Goal: Task Accomplishment & Management: Use online tool/utility

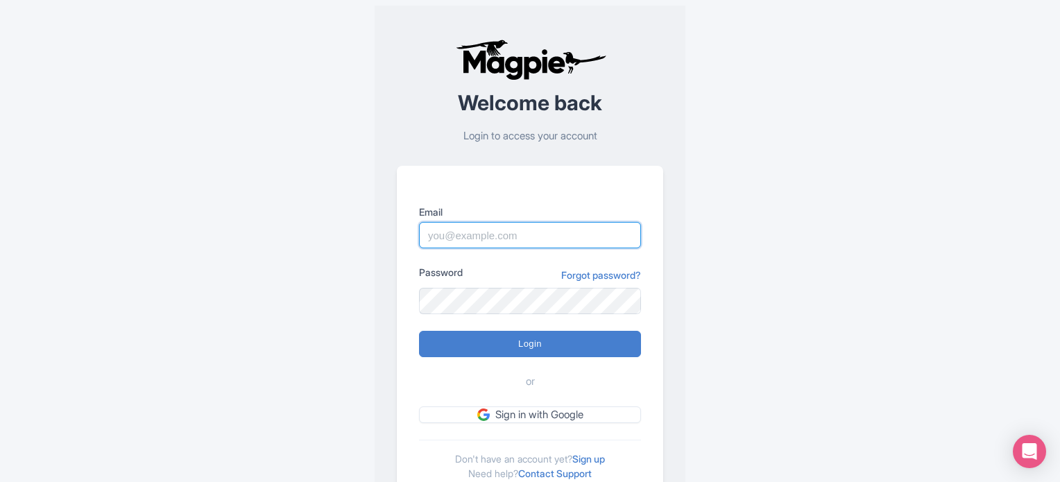
type input "mridula.jamwal@intrepidtravel.com"
click at [463, 357] on form "Email mridula.jamwal@intrepidtravel.com Password Forgot password? Login or Sign…" at bounding box center [530, 314] width 222 height 219
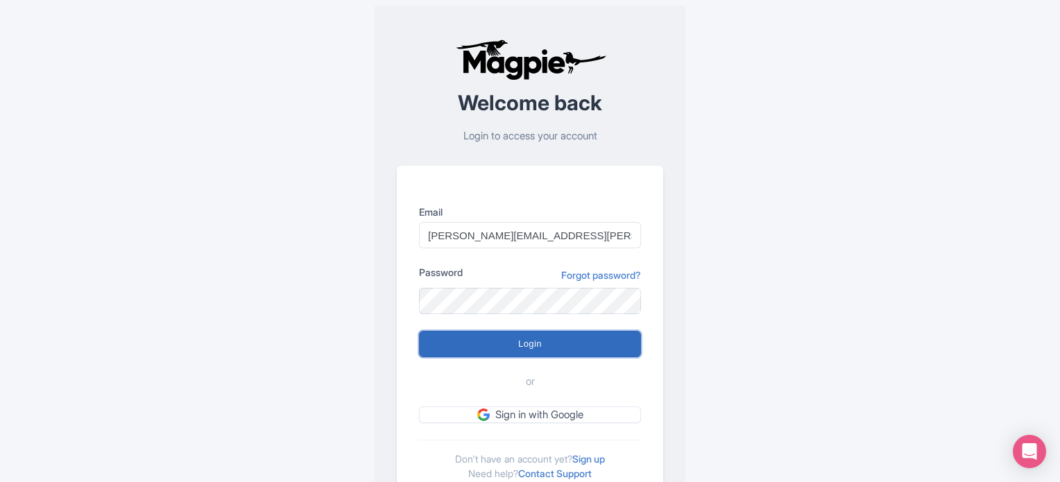
click at [457, 352] on input "Login" at bounding box center [530, 344] width 222 height 26
type input "Logging in..."
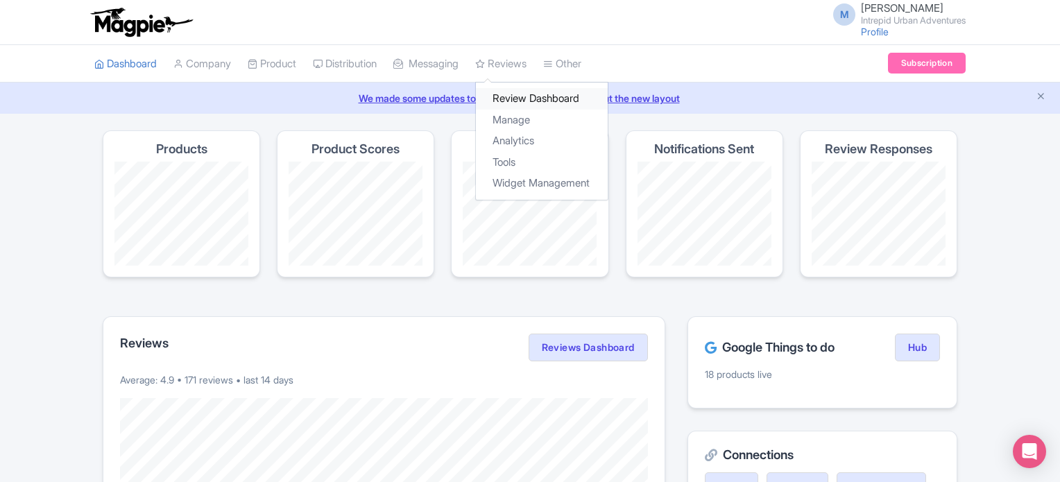
click at [545, 100] on link "Review Dashboard" at bounding box center [542, 99] width 132 height 22
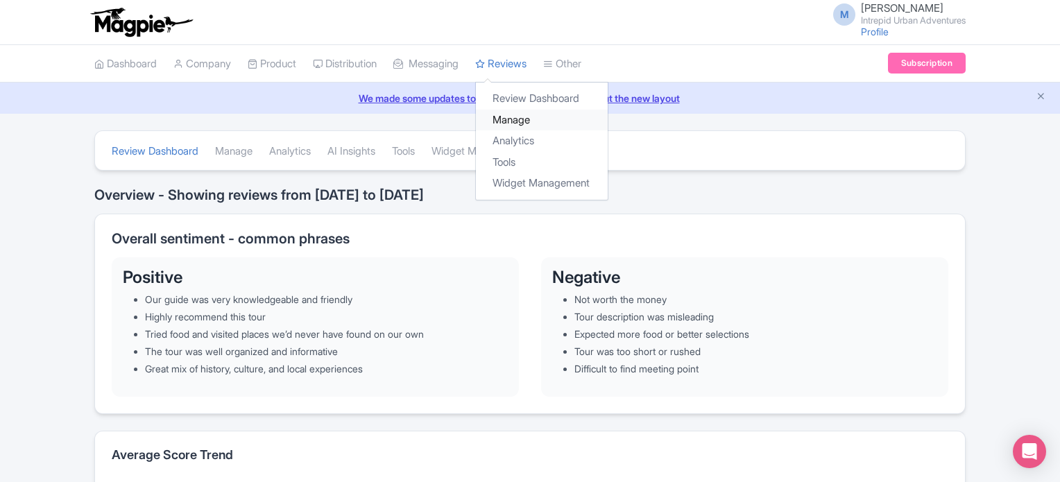
click at [536, 119] on link "Manage" at bounding box center [542, 121] width 132 height 22
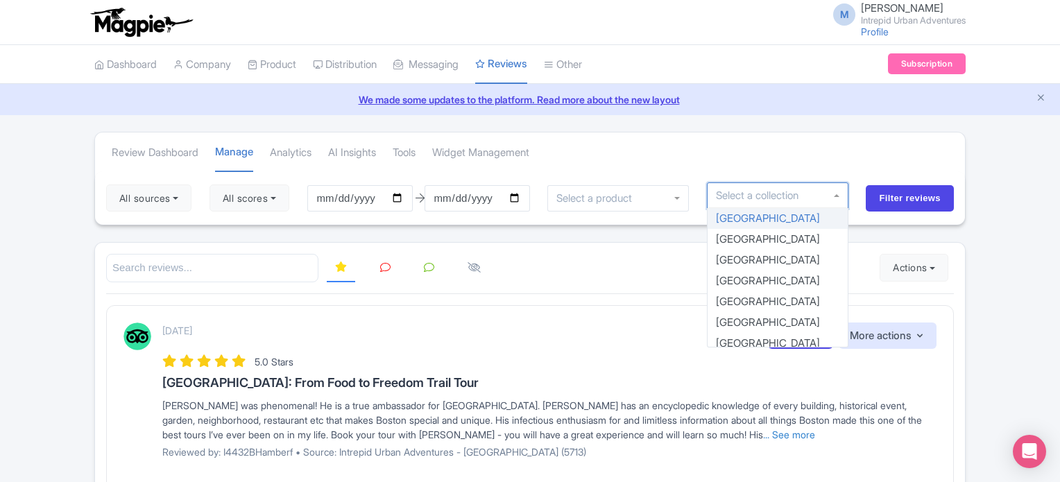
click at [777, 199] on input "select-one" at bounding box center [762, 195] width 92 height 12
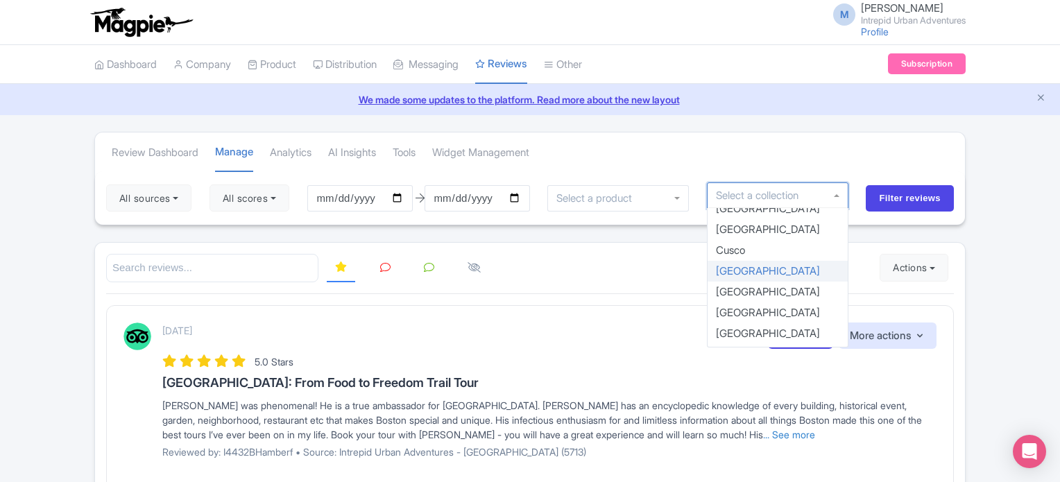
scroll to position [146, 0]
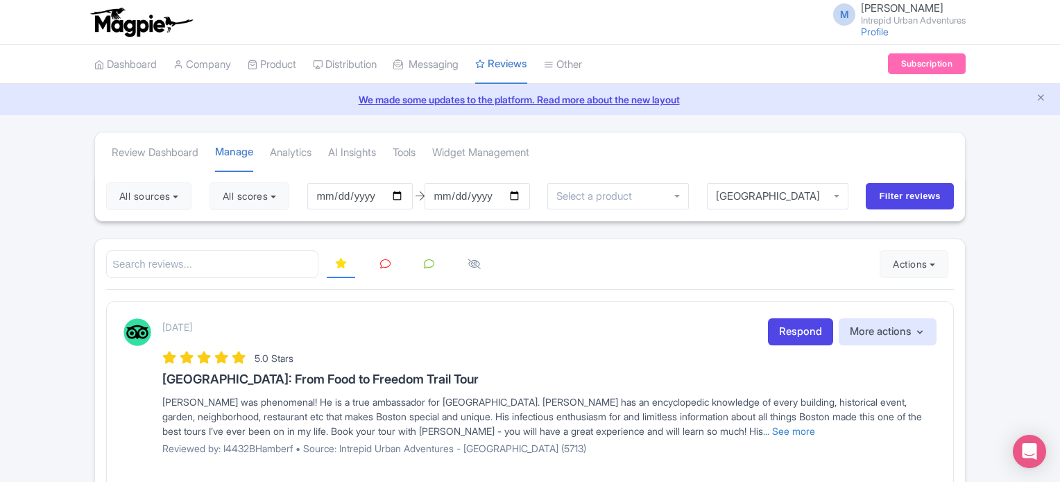
click at [622, 204] on div at bounding box center [618, 196] width 142 height 26
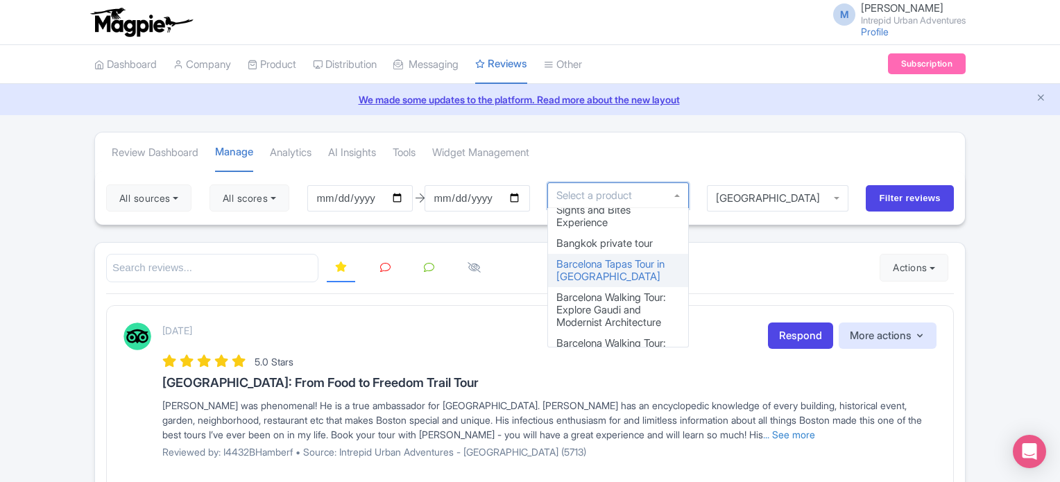
scroll to position [213, 0]
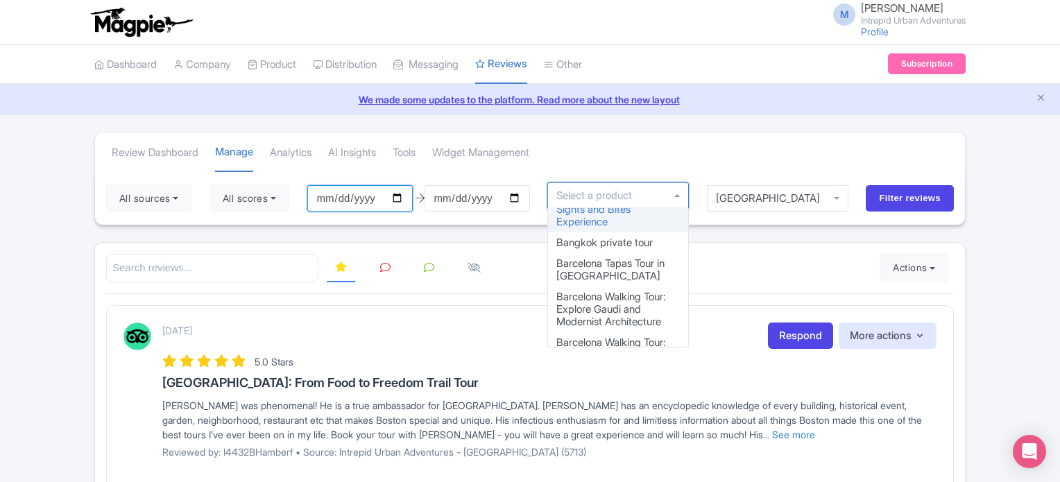
click at [402, 196] on input "[DATE]" at bounding box center [359, 198] width 105 height 26
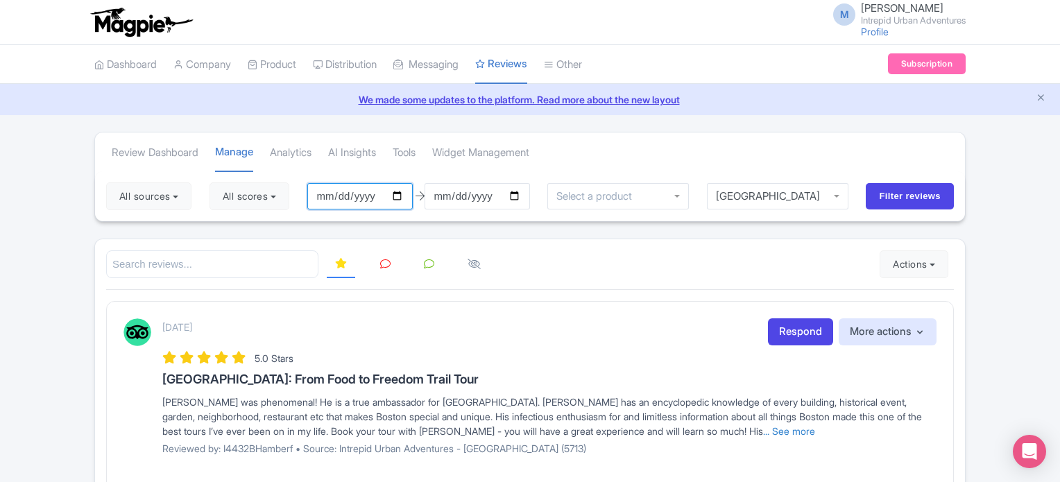
type input "[DATE]"
click at [901, 196] on input "Filter reviews" at bounding box center [910, 196] width 88 height 26
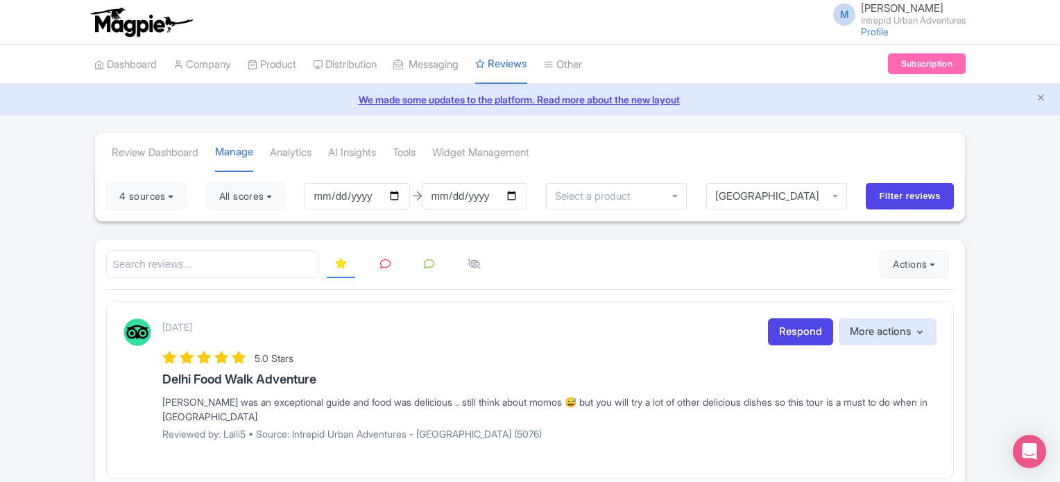
scroll to position [1, 0]
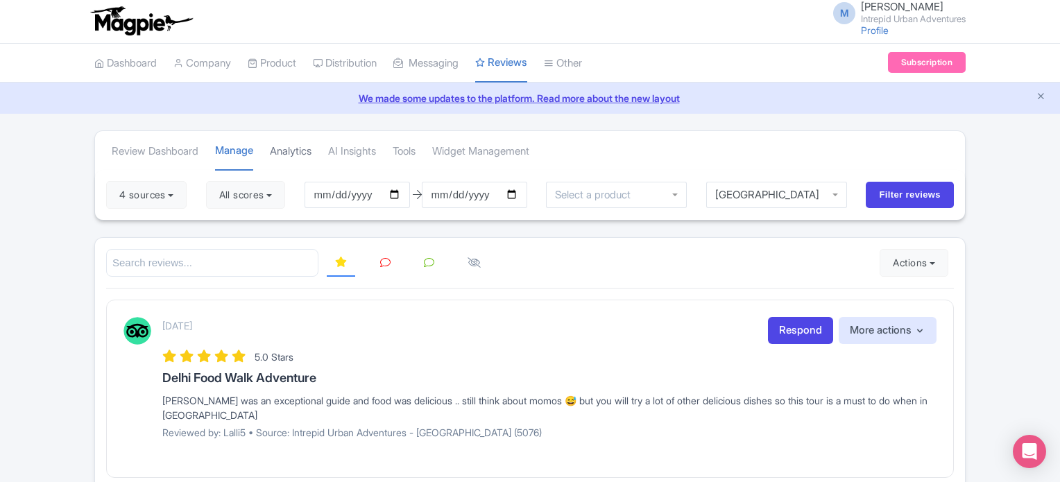
click at [288, 156] on link "Analytics" at bounding box center [291, 152] width 42 height 38
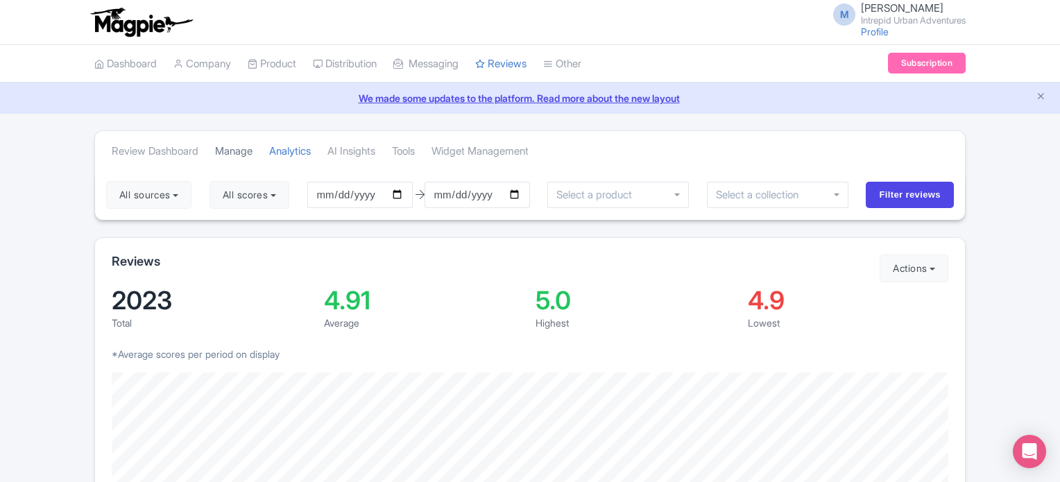
click at [237, 138] on link "Manage" at bounding box center [233, 152] width 37 height 38
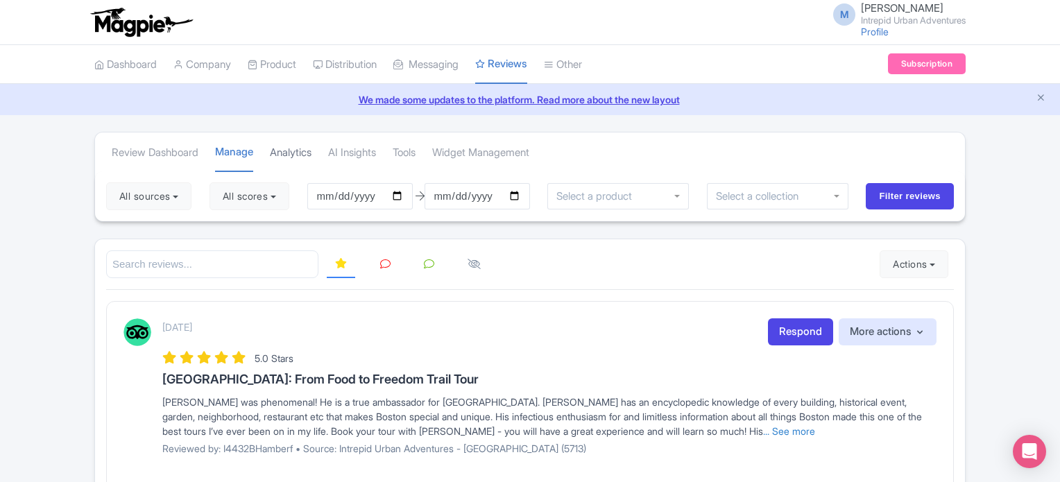
click at [289, 151] on link "Analytics" at bounding box center [291, 153] width 42 height 38
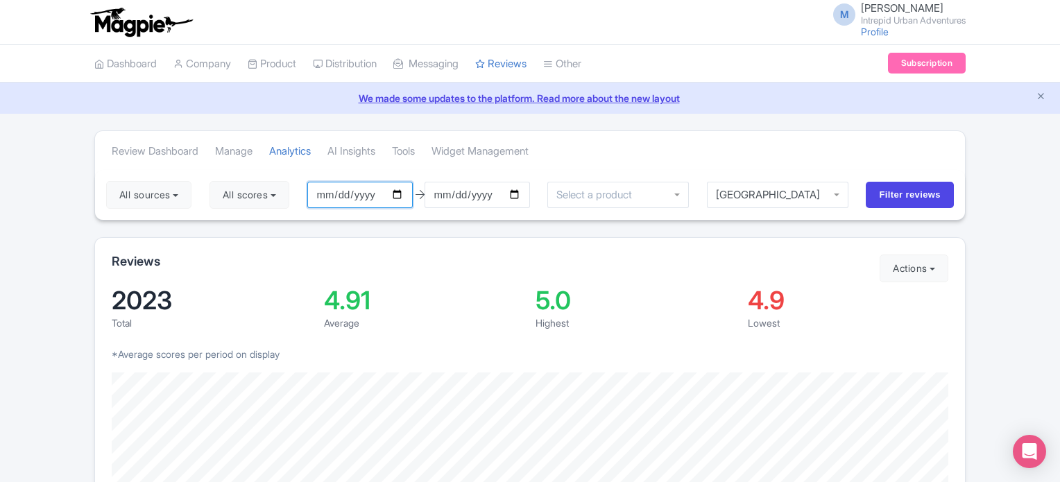
click at [401, 198] on input "2025-06-26" at bounding box center [359, 195] width 105 height 26
type input "[DATE]"
click at [905, 197] on input "Filter reviews" at bounding box center [910, 195] width 88 height 26
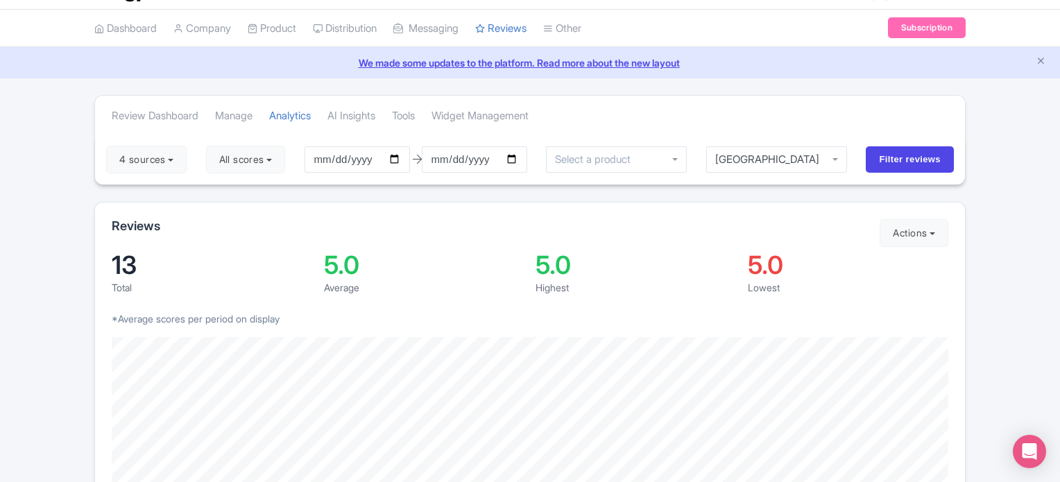
scroll to position [36, 0]
